Goal: Task Accomplishment & Management: Manage account settings

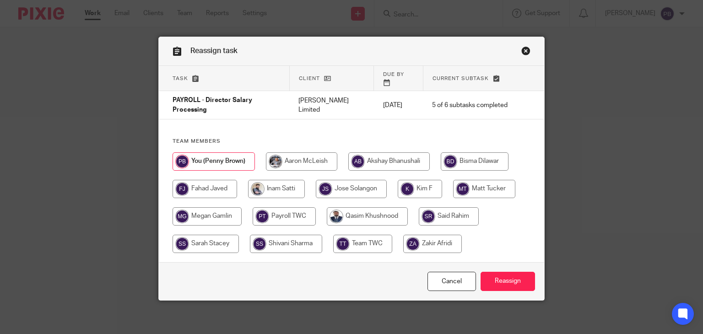
click at [411, 180] on input "radio" at bounding box center [420, 189] width 44 height 18
radio input "true"
click at [507, 272] on input "Reassign" at bounding box center [508, 282] width 54 height 20
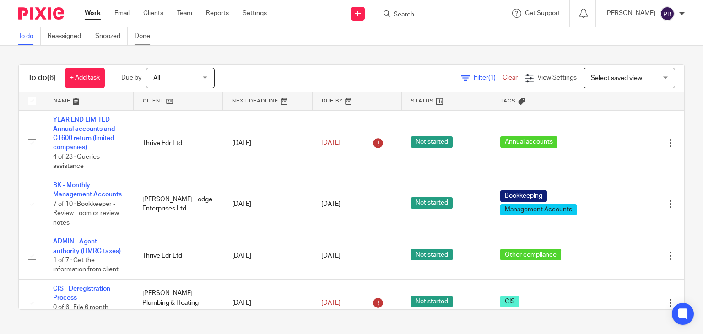
click at [144, 37] on link "Done" at bounding box center [146, 36] width 22 height 18
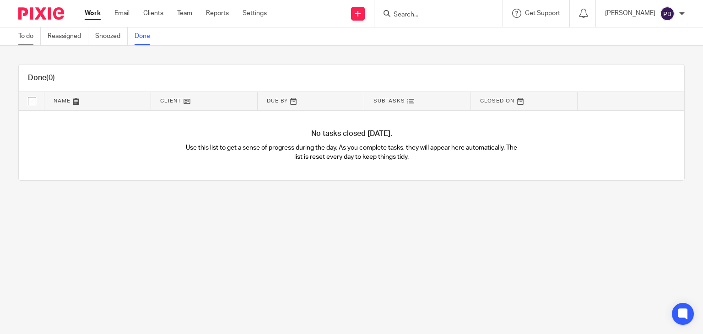
click at [27, 38] on link "To do" at bounding box center [29, 36] width 22 height 18
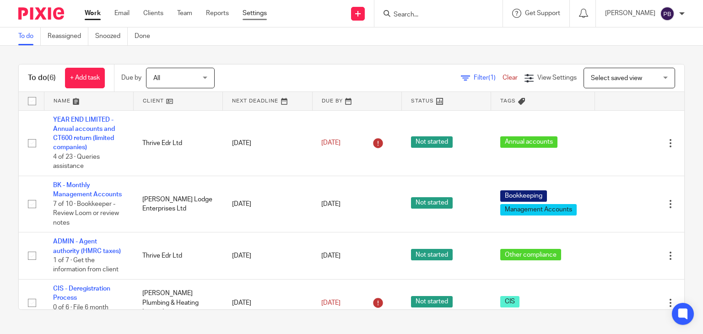
click at [249, 13] on link "Settings" at bounding box center [255, 13] width 24 height 9
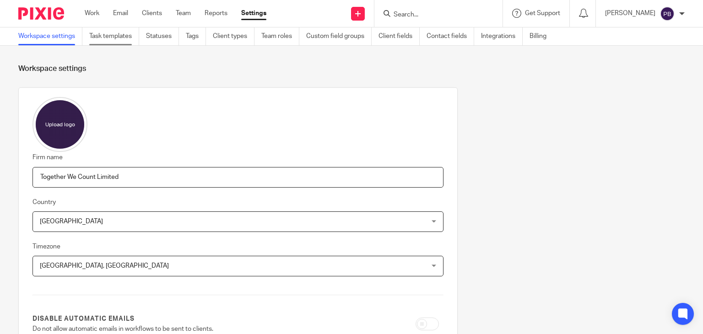
click at [101, 35] on link "Task templates" at bounding box center [114, 36] width 50 height 18
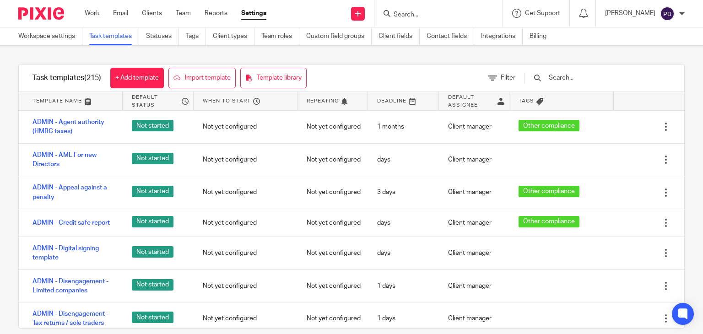
click at [579, 76] on input "text" at bounding box center [601, 78] width 107 height 10
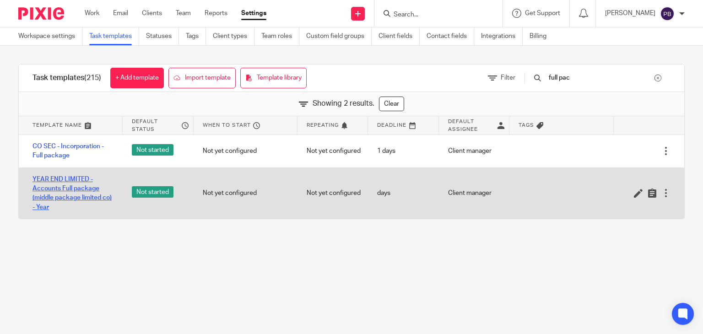
type input "full pac"
click at [76, 187] on link "YEAR END LIMITED - Accounts Full package (middle package limited co) - Year" at bounding box center [73, 193] width 81 height 37
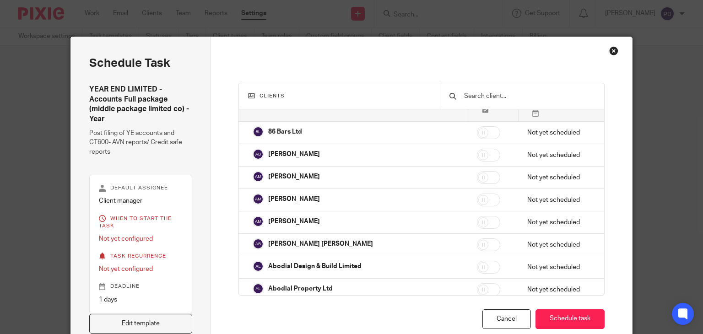
scroll to position [137, 0]
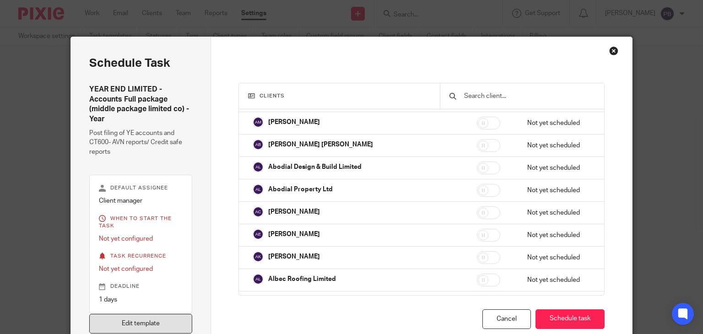
click at [162, 321] on link "Edit template" at bounding box center [140, 324] width 103 height 20
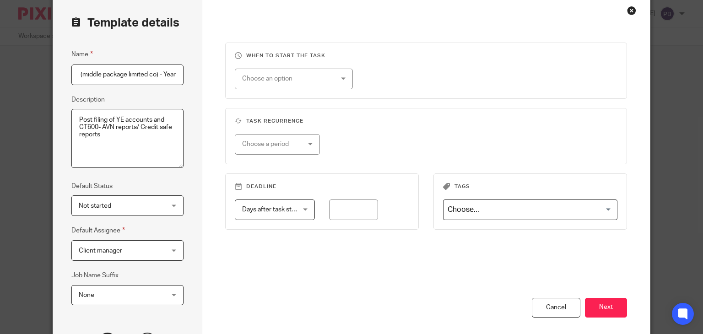
scroll to position [133, 0]
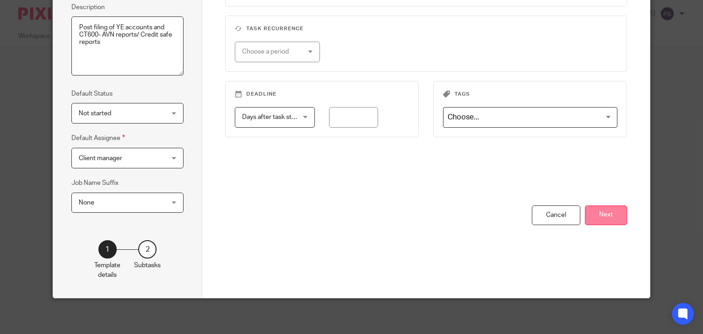
click at [616, 221] on button "Next" at bounding box center [606, 216] width 42 height 20
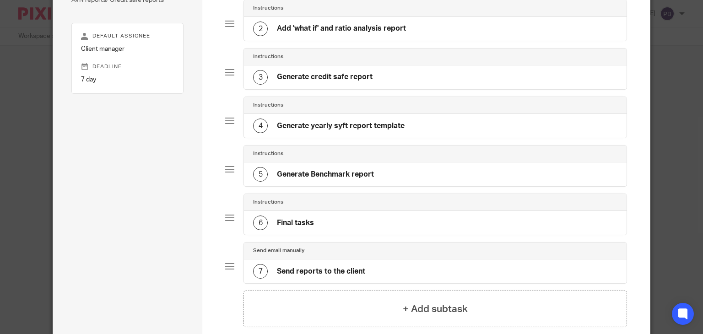
click at [358, 268] on h4 "Send reports to the client" at bounding box center [321, 272] width 88 height 10
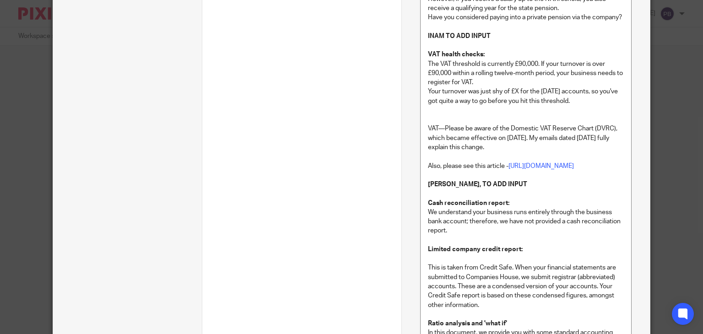
scroll to position [1144, 0]
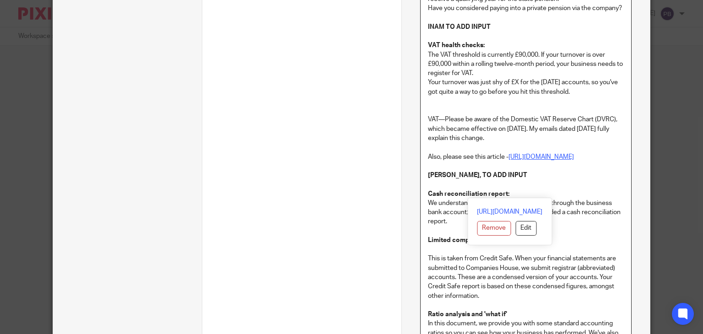
drag, startPoint x: 504, startPoint y: 195, endPoint x: 424, endPoint y: 186, distance: 79.7
click at [428, 162] on p "Also, please see this article - https://www.togetherwecount.co.uk/reducing-vat-…" at bounding box center [526, 156] width 196 height 9
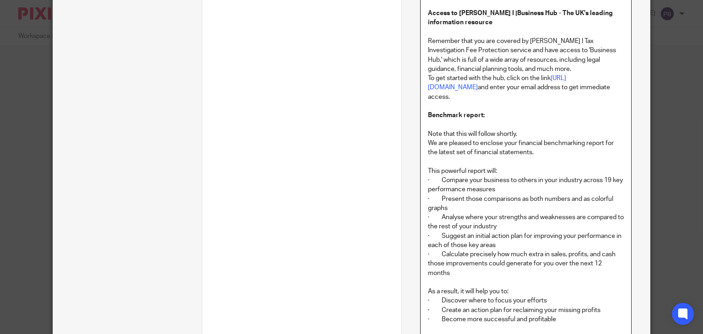
scroll to position [1694, 0]
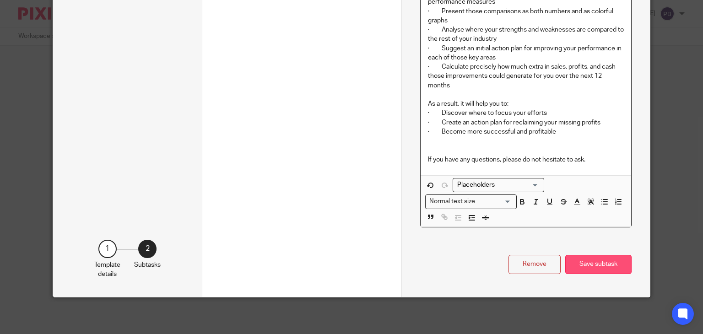
click at [605, 266] on button "Save subtask" at bounding box center [598, 265] width 66 height 20
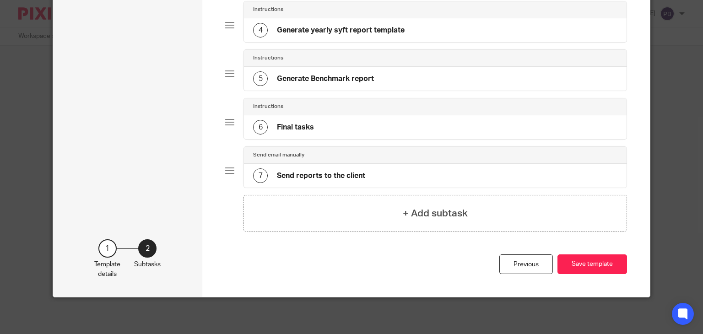
scroll to position [227, 0]
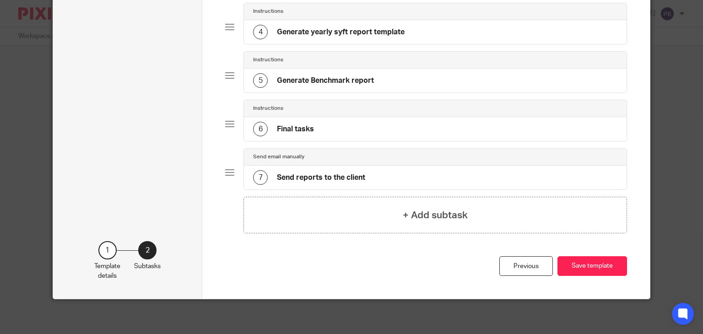
click at [605, 266] on button "Save template" at bounding box center [593, 266] width 70 height 20
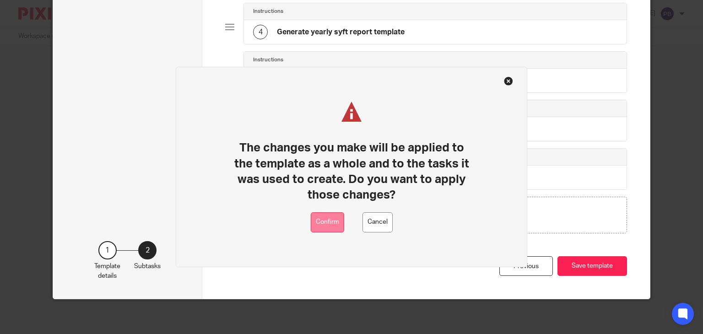
click at [331, 227] on button "Confirm" at bounding box center [327, 222] width 33 height 21
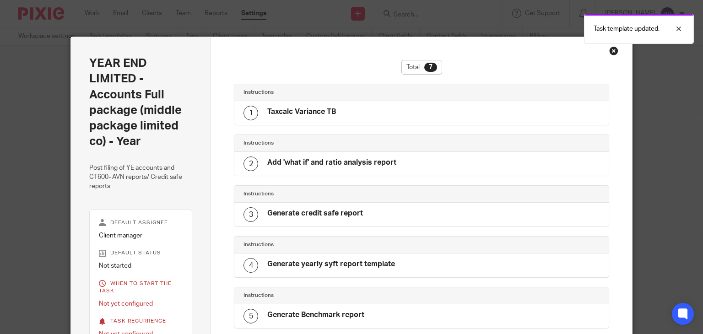
click at [611, 50] on div "Close this dialog window" at bounding box center [613, 50] width 9 height 9
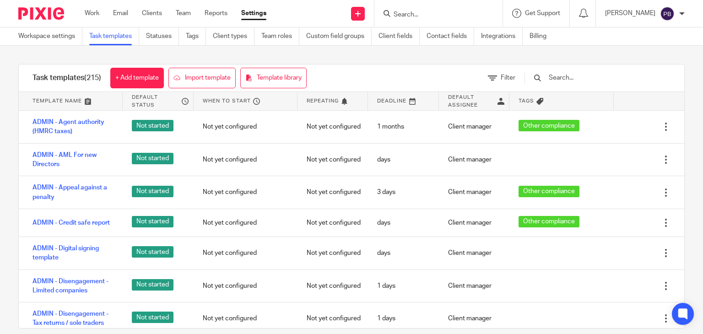
click at [411, 13] on input "Search" at bounding box center [434, 15] width 82 height 8
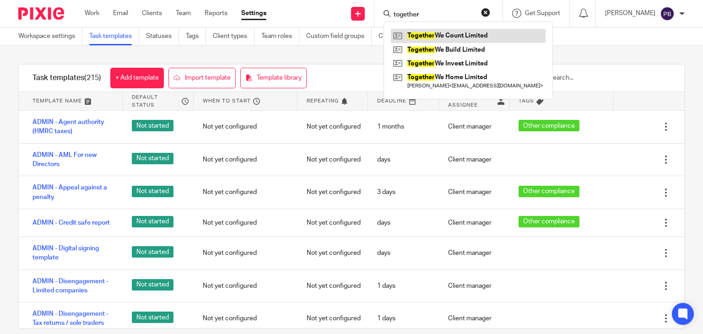
type input "together"
click at [460, 36] on link at bounding box center [468, 36] width 155 height 14
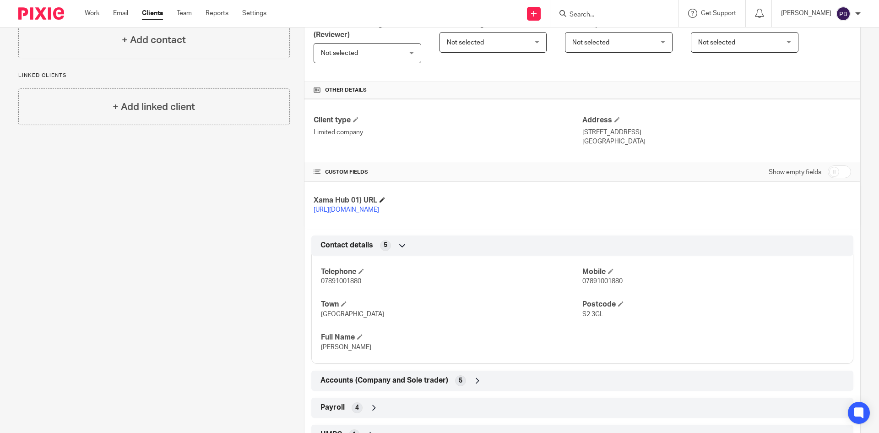
scroll to position [275, 0]
